Goal: Task Accomplishment & Management: Manage account settings

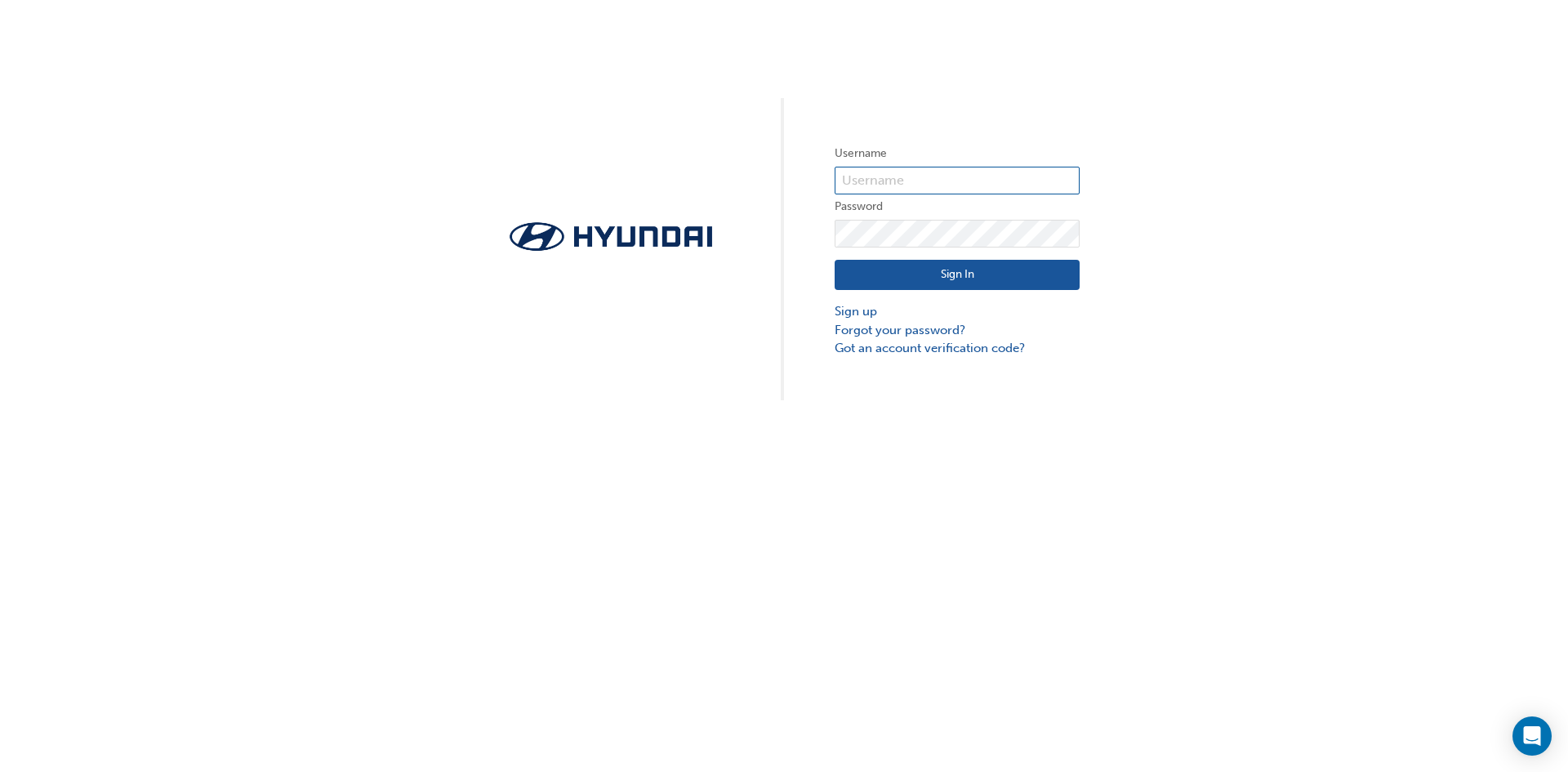
type input "34448"
click at [967, 266] on button "Sign In" at bounding box center [958, 276] width 245 height 31
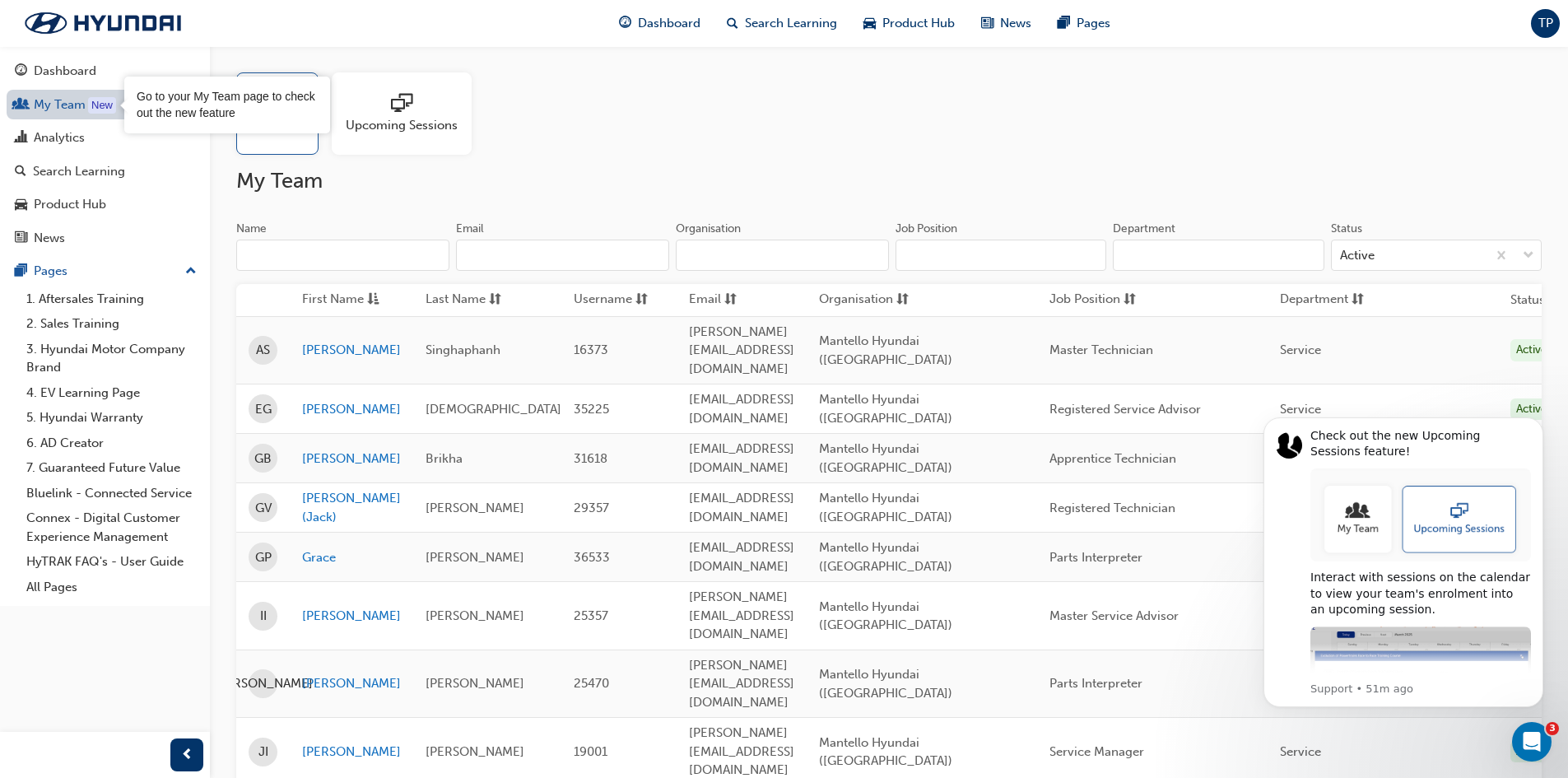
click at [99, 105] on div "New" at bounding box center [102, 105] width 28 height 17
click at [1540, 23] on span "TP" at bounding box center [1546, 23] width 15 height 19
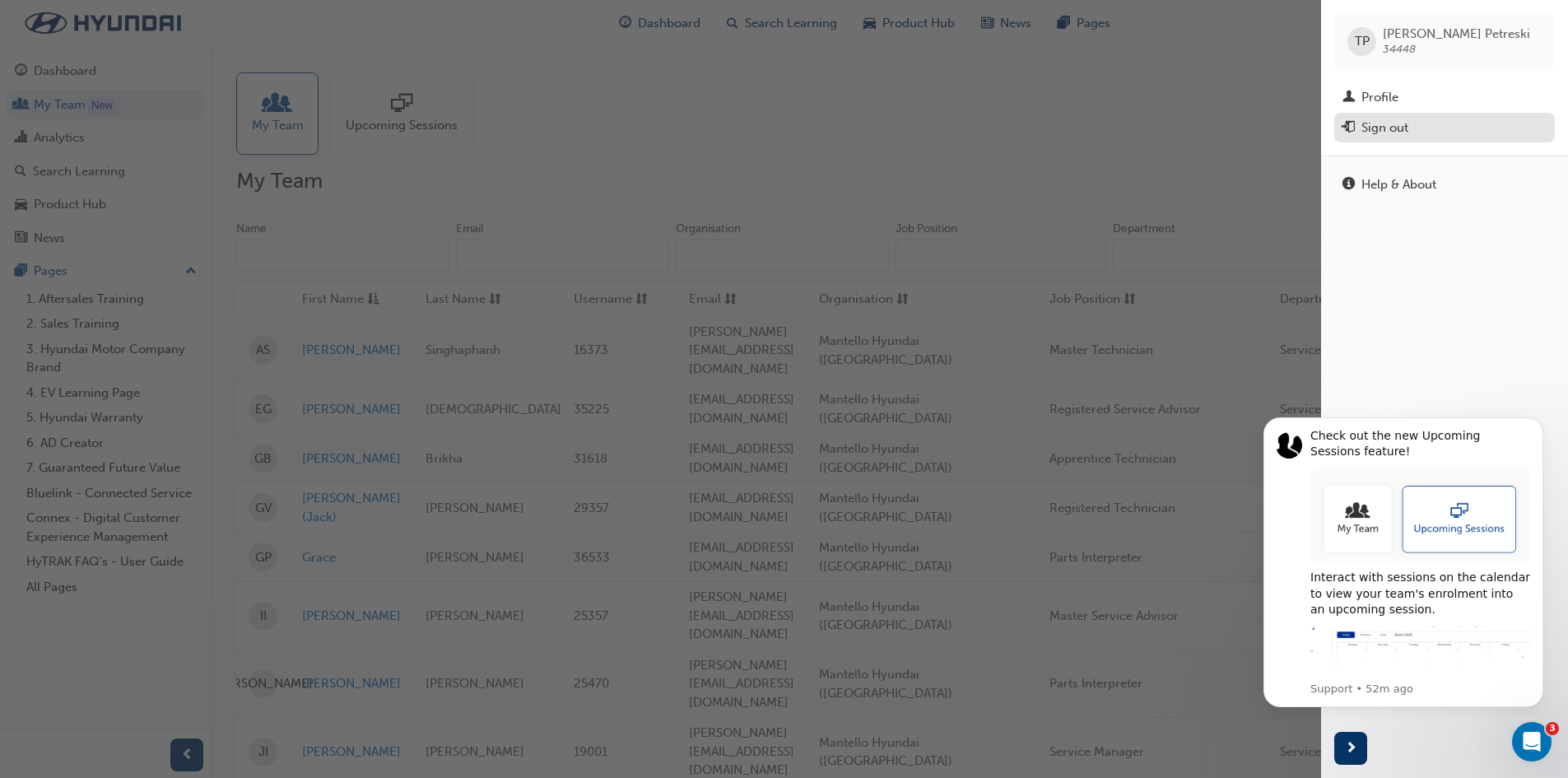
click at [1405, 137] on div "Sign out" at bounding box center [1385, 128] width 47 height 19
